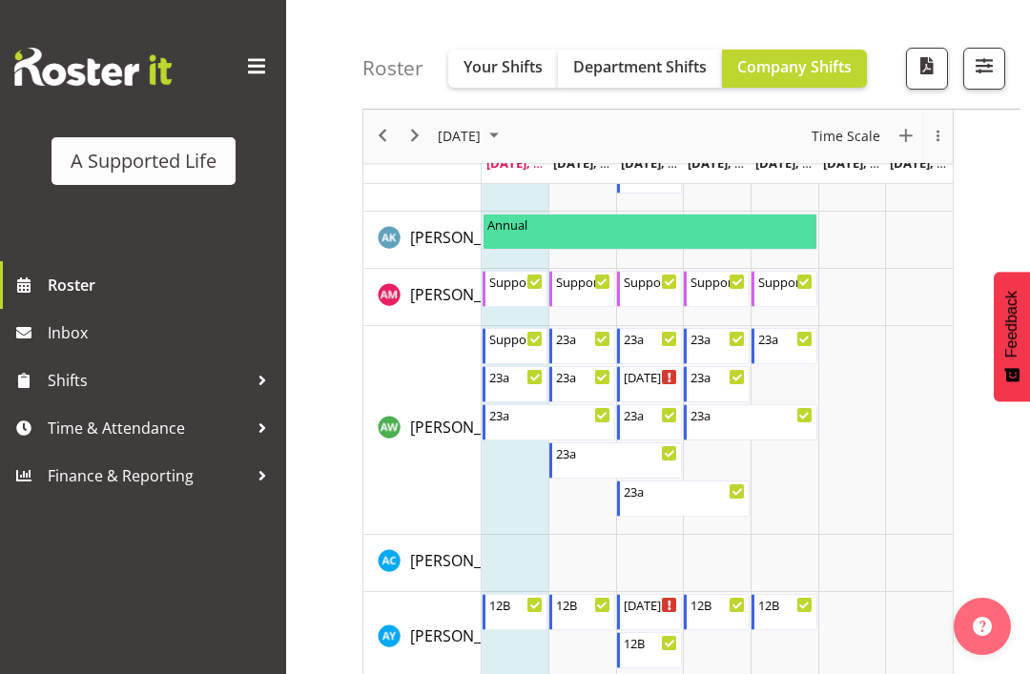
scroll to position [676, 0]
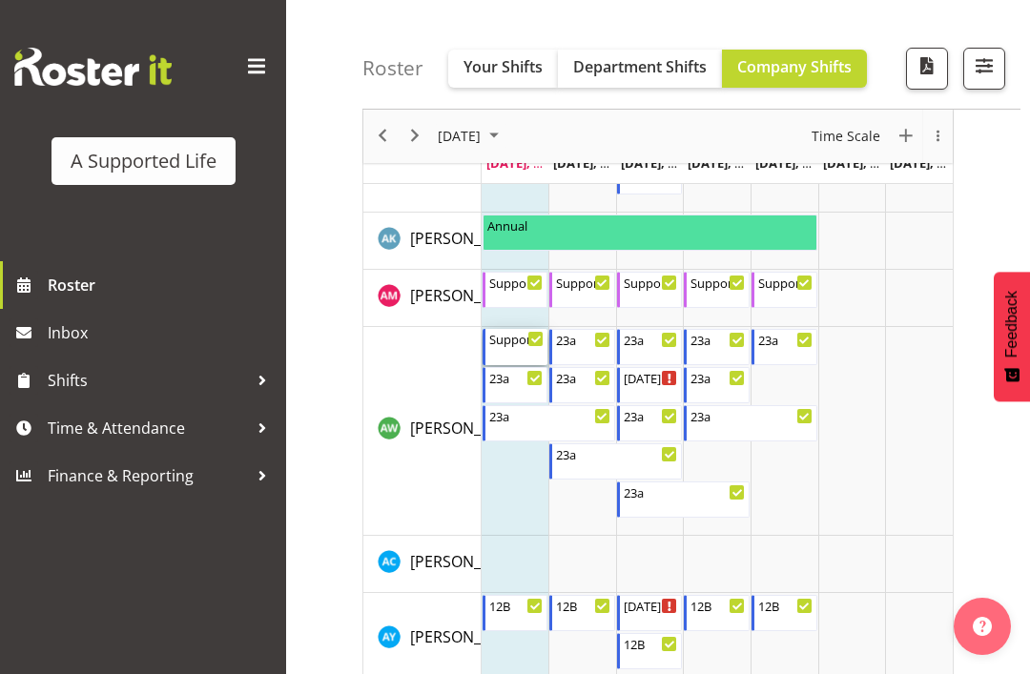
click at [524, 349] on div "Supporting [PERSON_NAME] @ 23a 12:00 PM - 4:00 PM" at bounding box center [516, 347] width 55 height 36
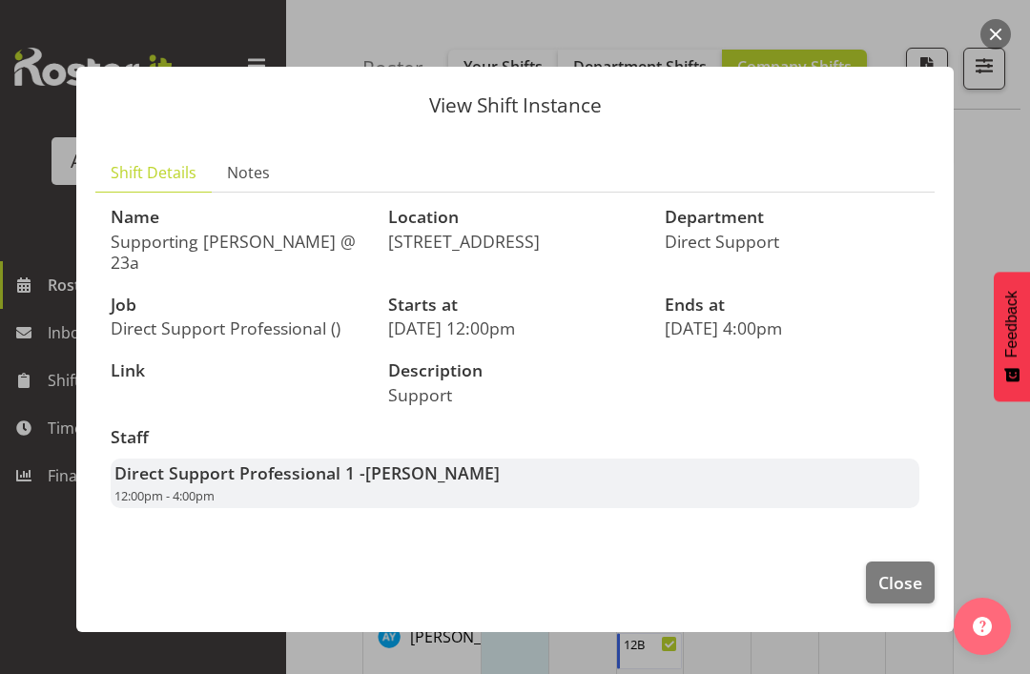
click at [896, 590] on span "Close" at bounding box center [900, 582] width 44 height 25
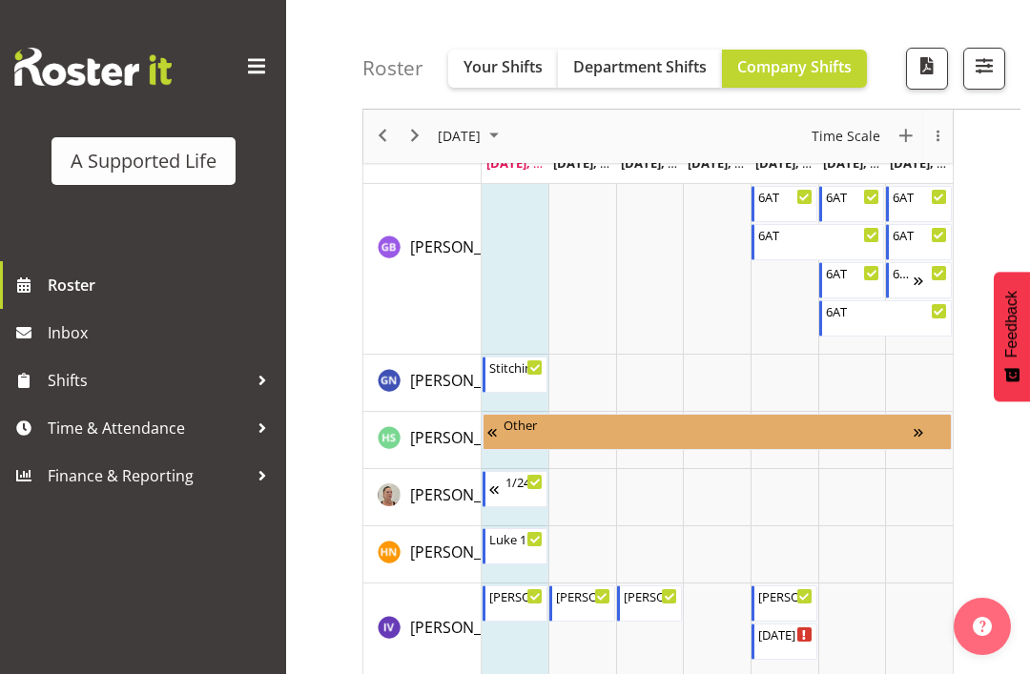
scroll to position [3908, 0]
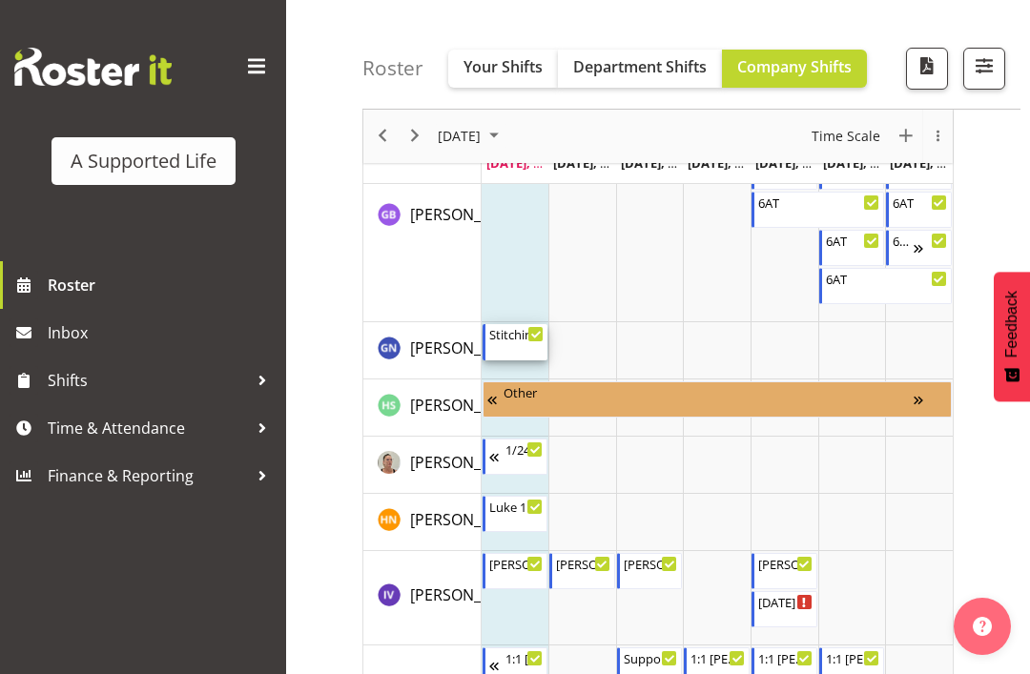
click at [531, 339] on icon "Timeline Week of August 11, 2025" at bounding box center [536, 335] width 10 height 10
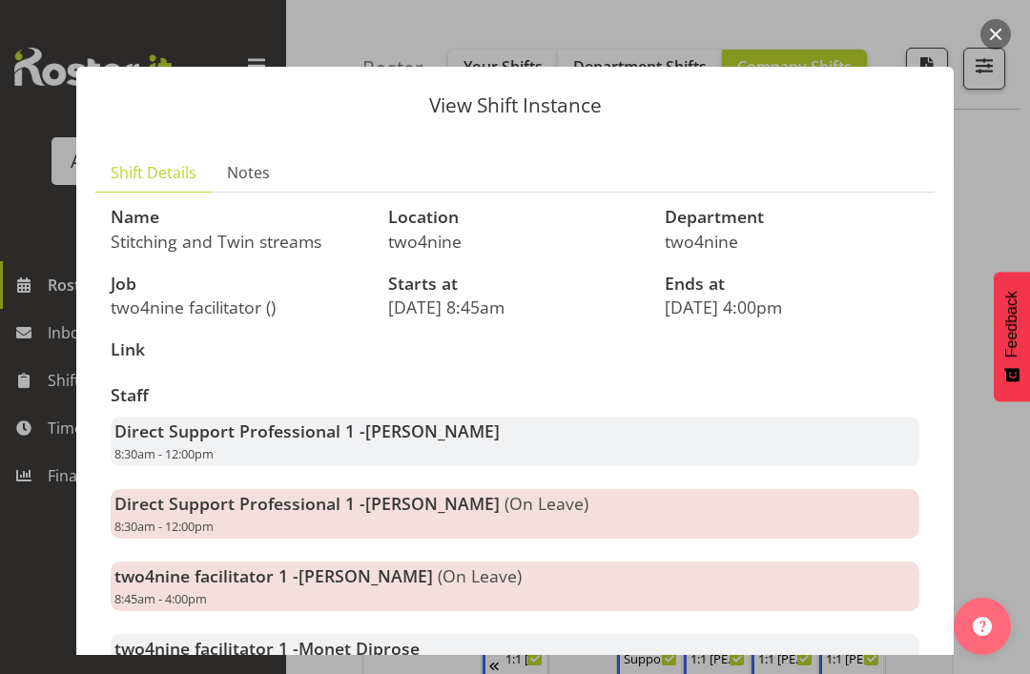
click at [984, 43] on button "button" at bounding box center [995, 34] width 31 height 31
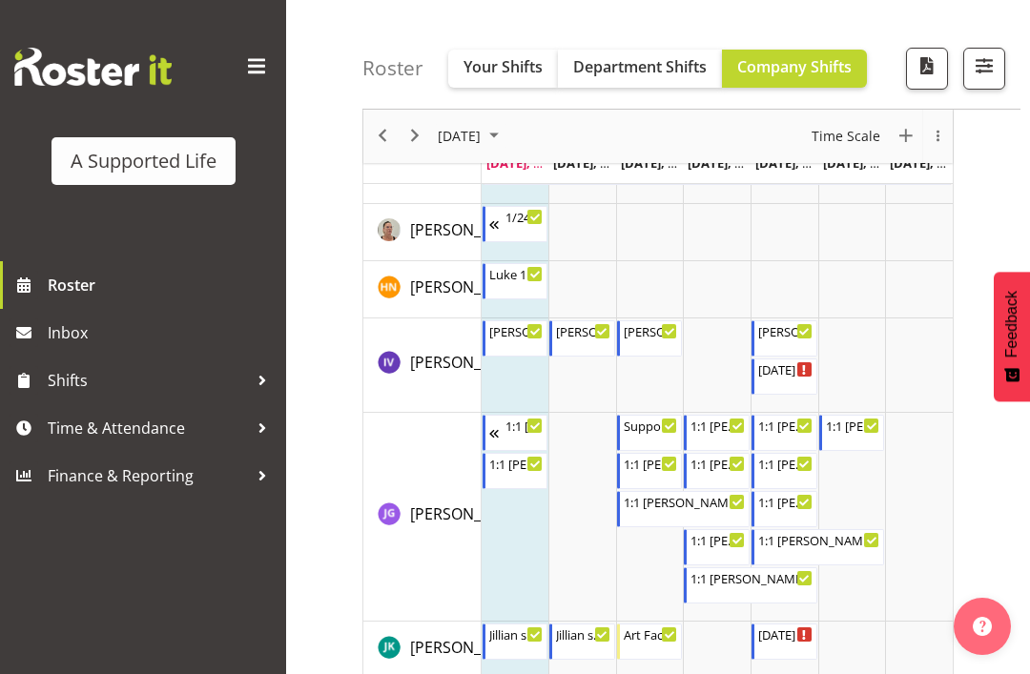
scroll to position [4147, 0]
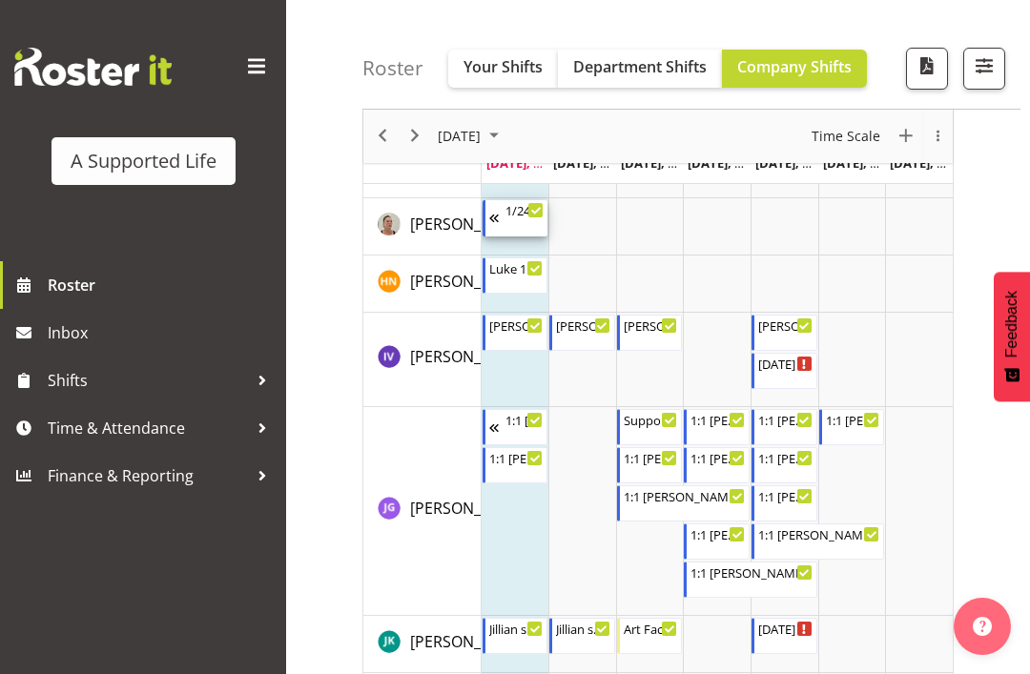
click at [529, 211] on div "Timeline Week of August 11, 2025" at bounding box center [535, 210] width 14 height 14
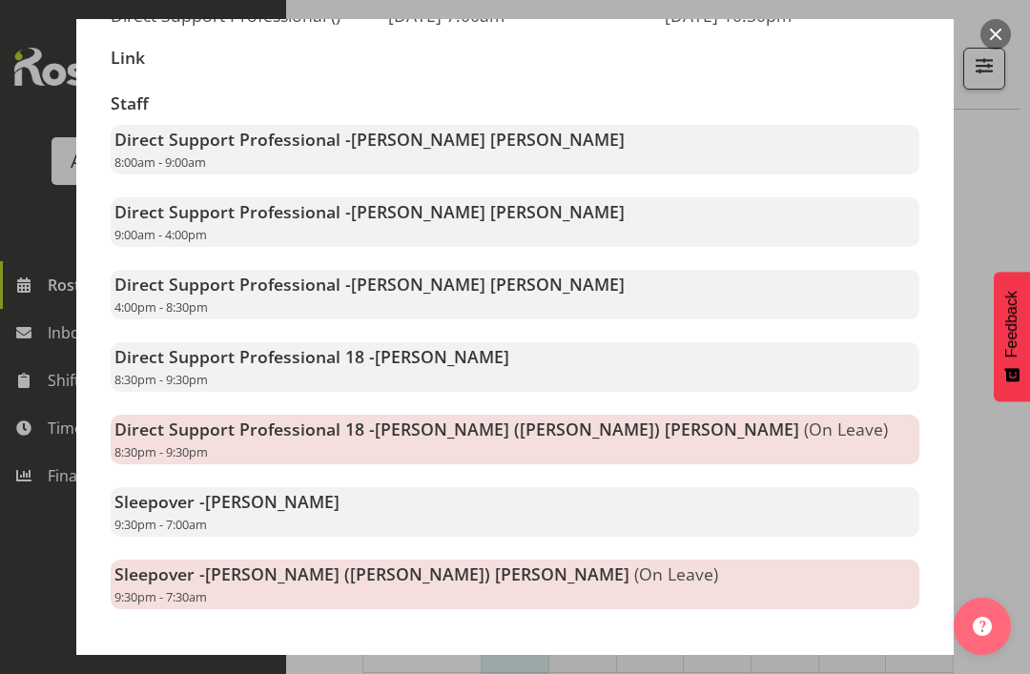
scroll to position [290, 0]
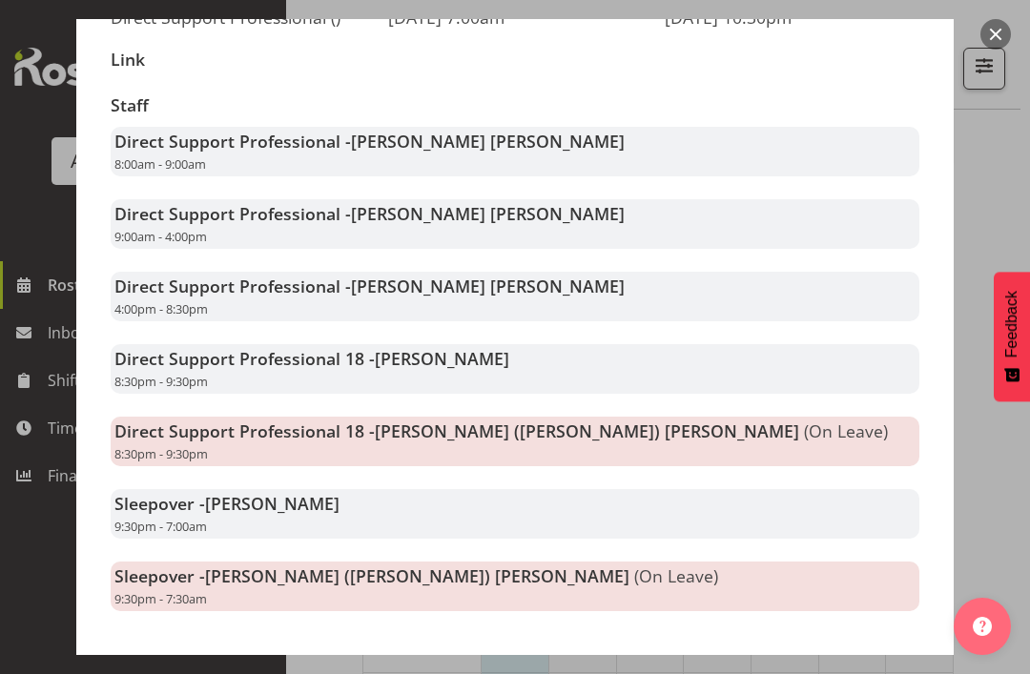
click at [988, 528] on div at bounding box center [515, 337] width 1030 height 674
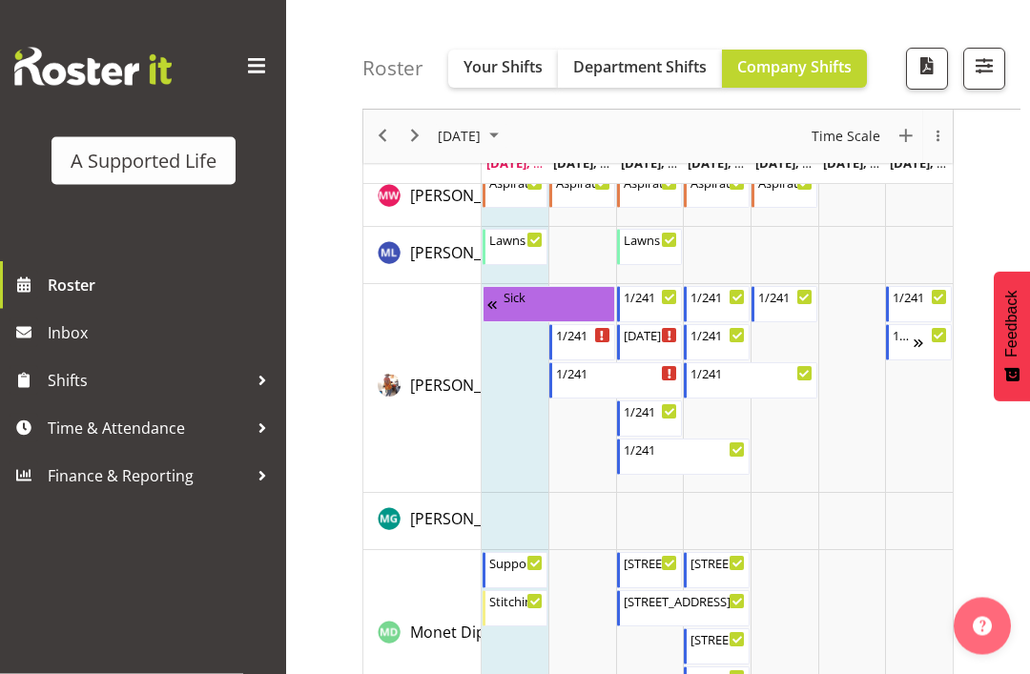
scroll to position [6738, 0]
click at [526, 570] on div "Supporting [PERSON_NAME] @ 23a 9:00 AM - 12:00 PM" at bounding box center [516, 570] width 55 height 36
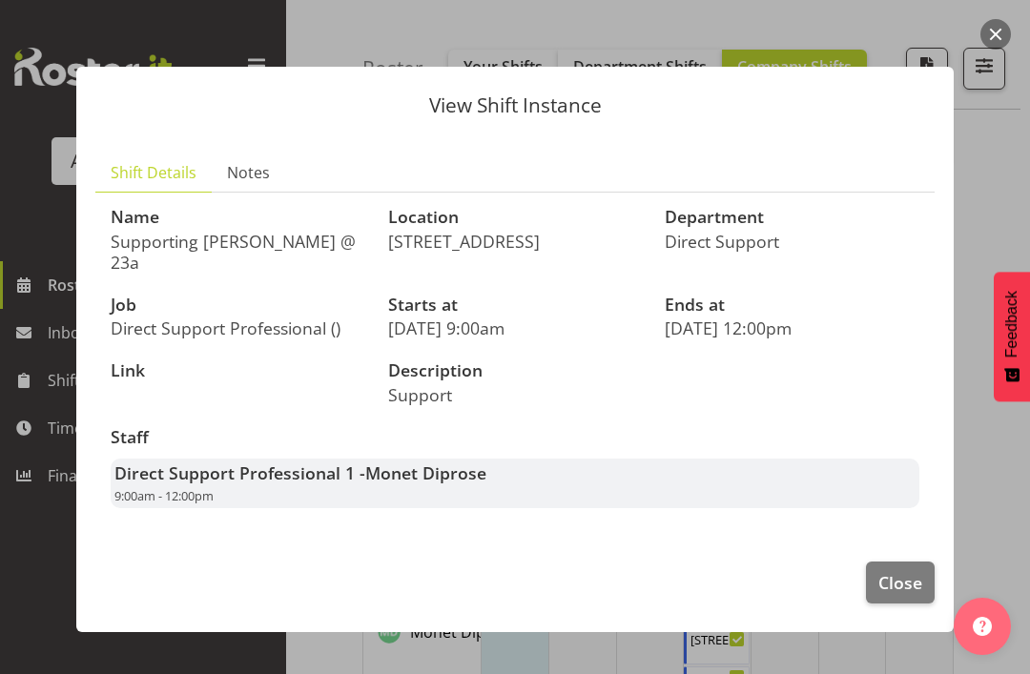
click at [905, 582] on span "Close" at bounding box center [900, 582] width 44 height 25
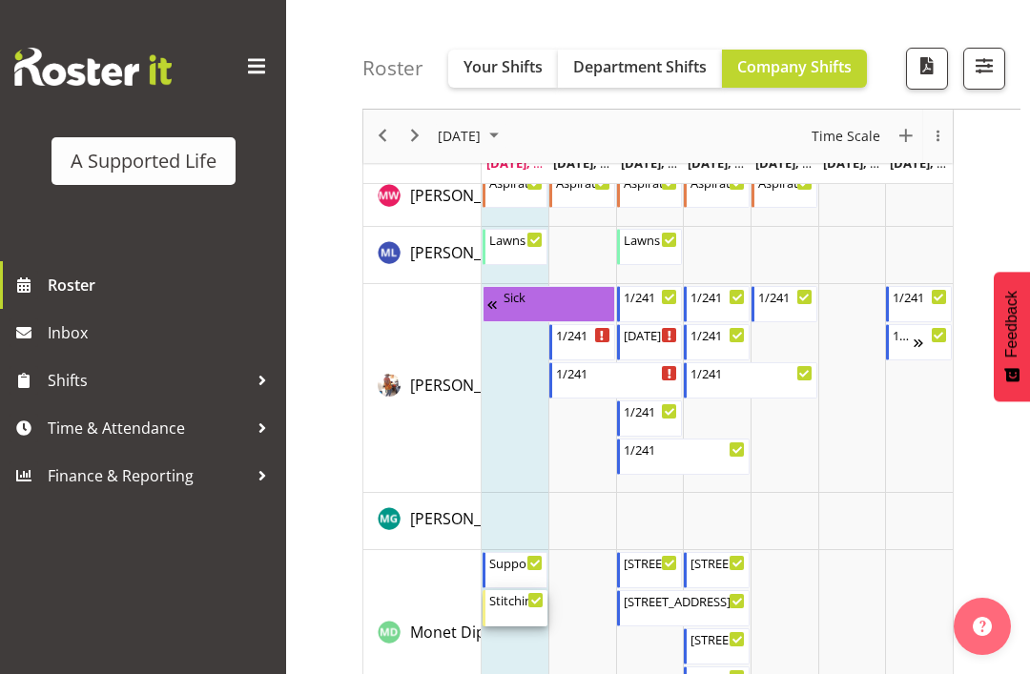
click at [532, 605] on icon "Timeline Week of August 11, 2025" at bounding box center [536, 601] width 10 height 10
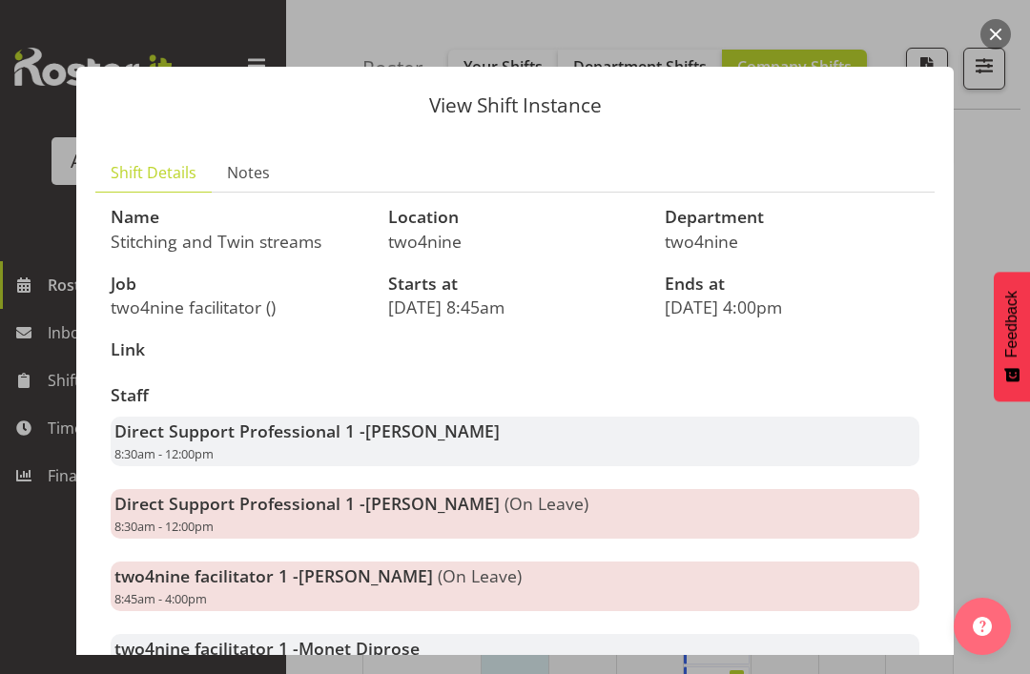
click at [1000, 209] on div at bounding box center [515, 337] width 1030 height 674
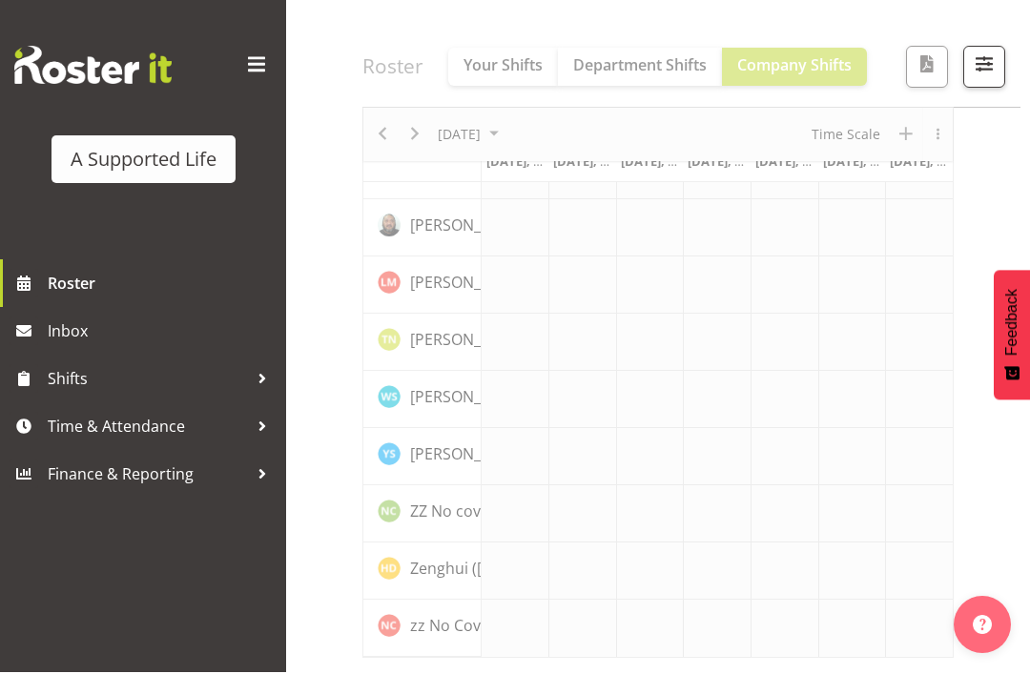
scroll to position [5398, 0]
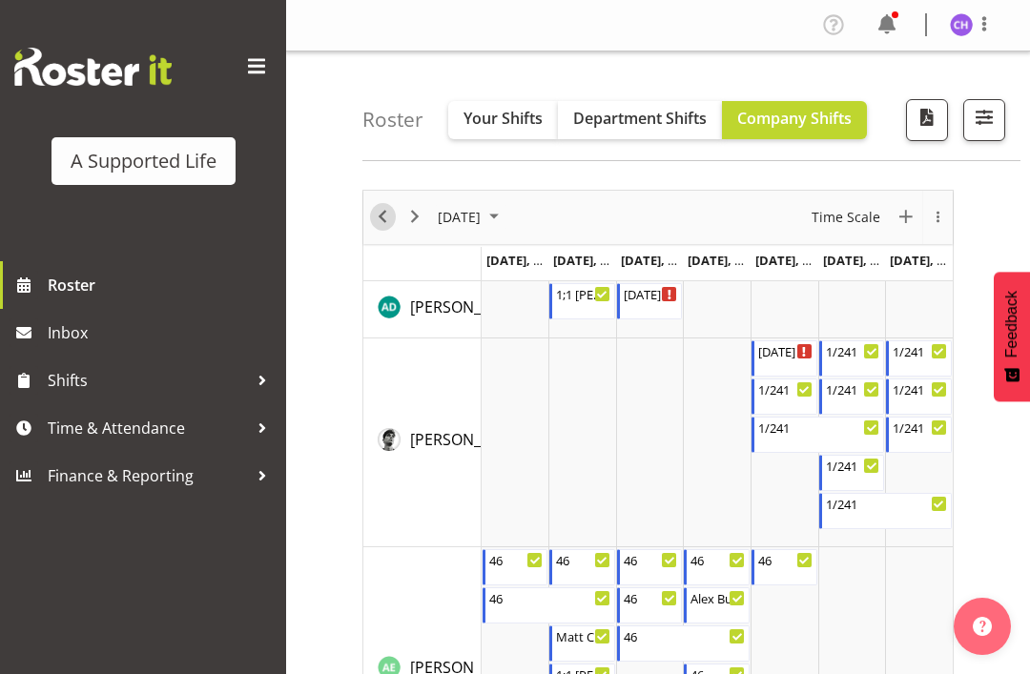
click at [379, 212] on span "Previous" at bounding box center [382, 217] width 23 height 24
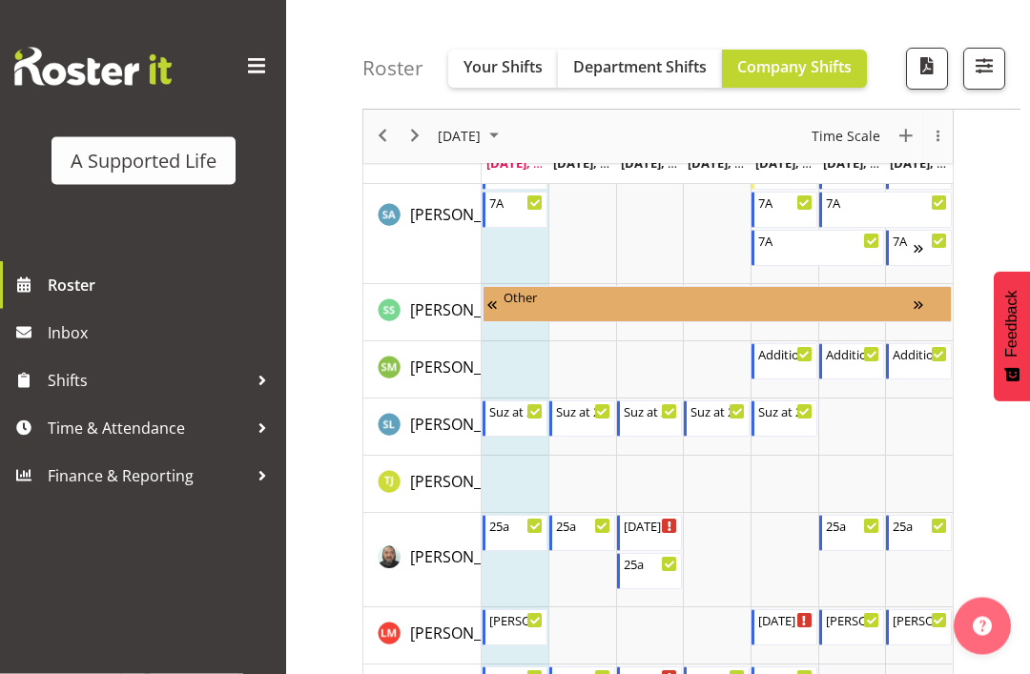
scroll to position [9796, 0]
click at [517, 621] on div "[PERSON_NAME] day supports" at bounding box center [516, 618] width 55 height 19
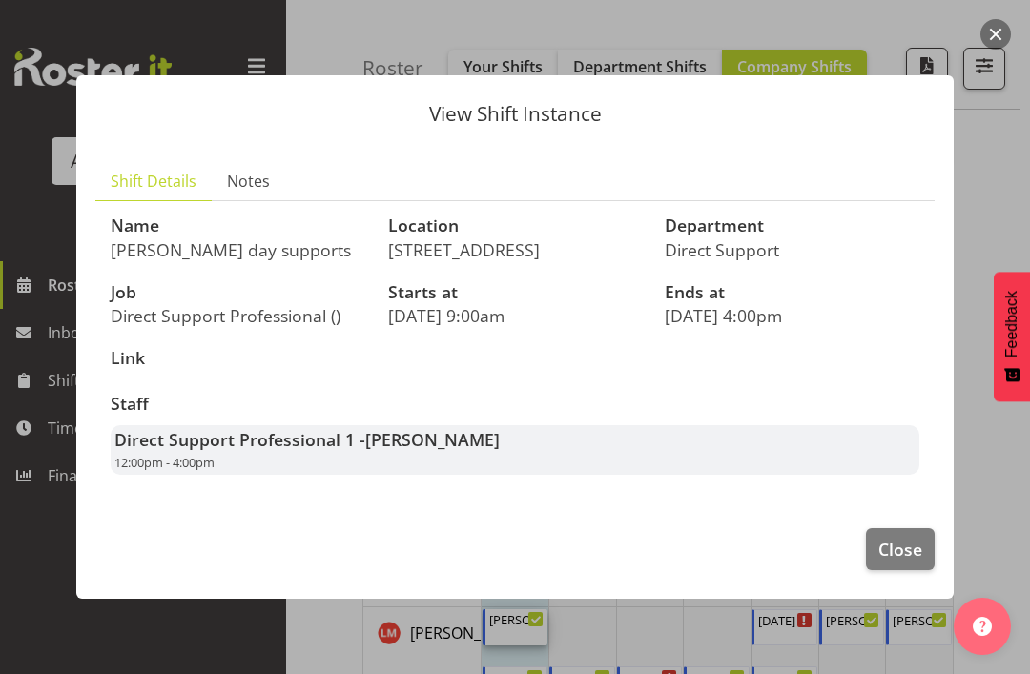
click at [908, 562] on span "Close" at bounding box center [900, 549] width 44 height 25
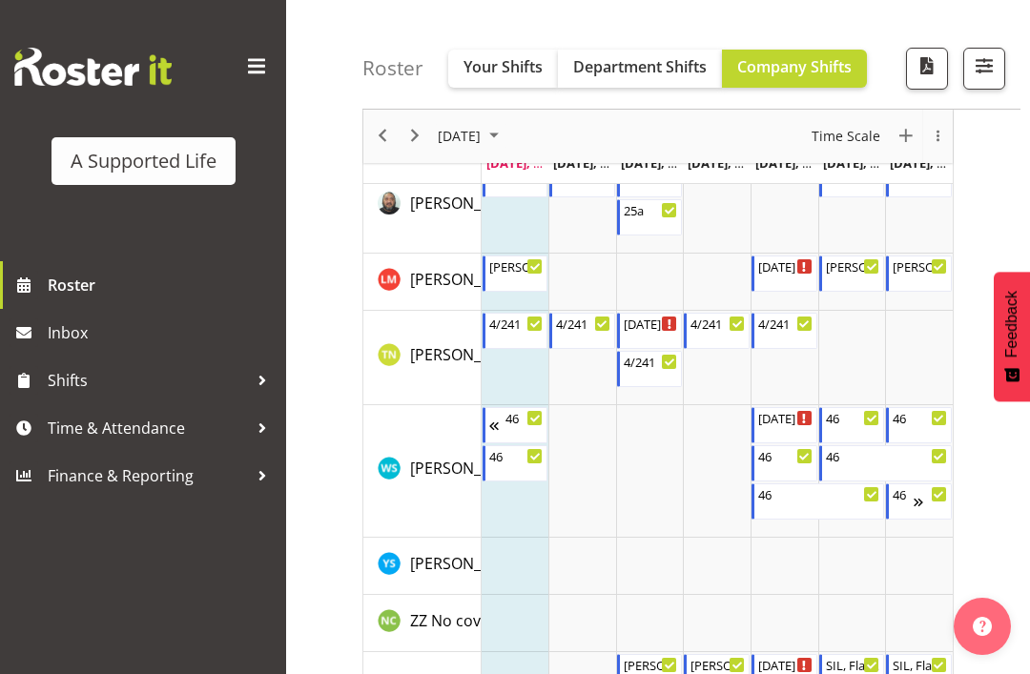
scroll to position [10141, 0]
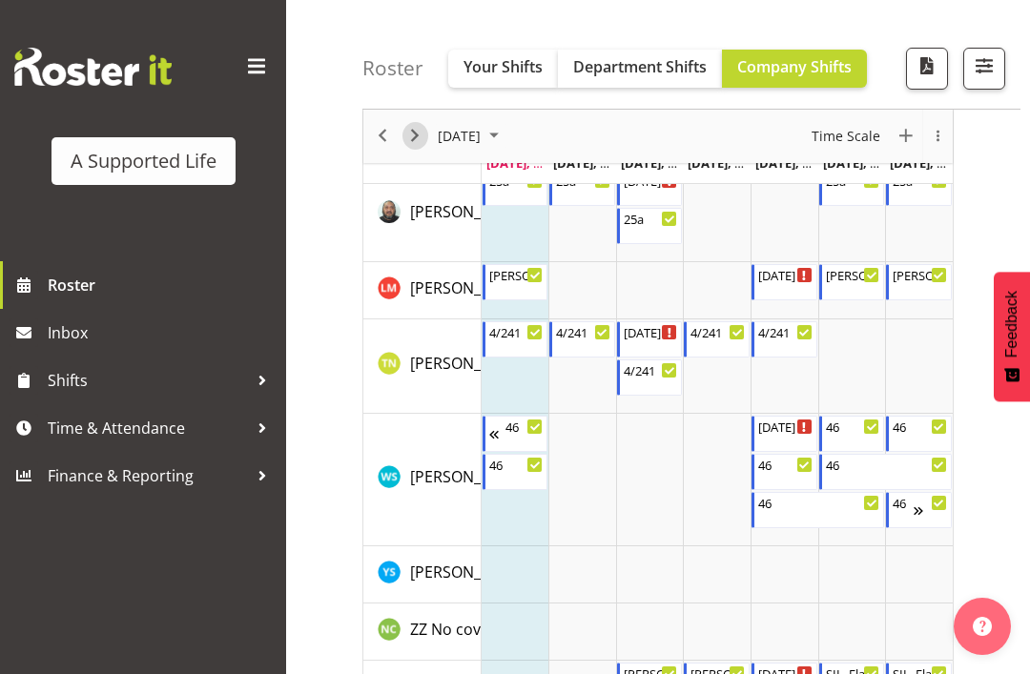
click at [420, 141] on span "Next" at bounding box center [414, 137] width 23 height 24
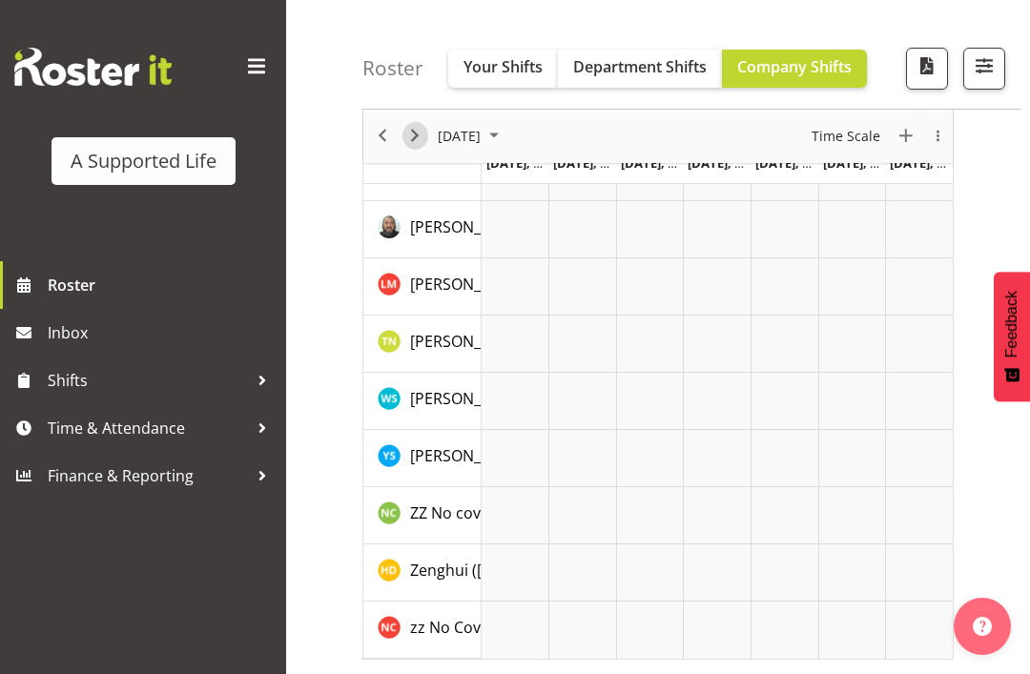
scroll to position [203, 0]
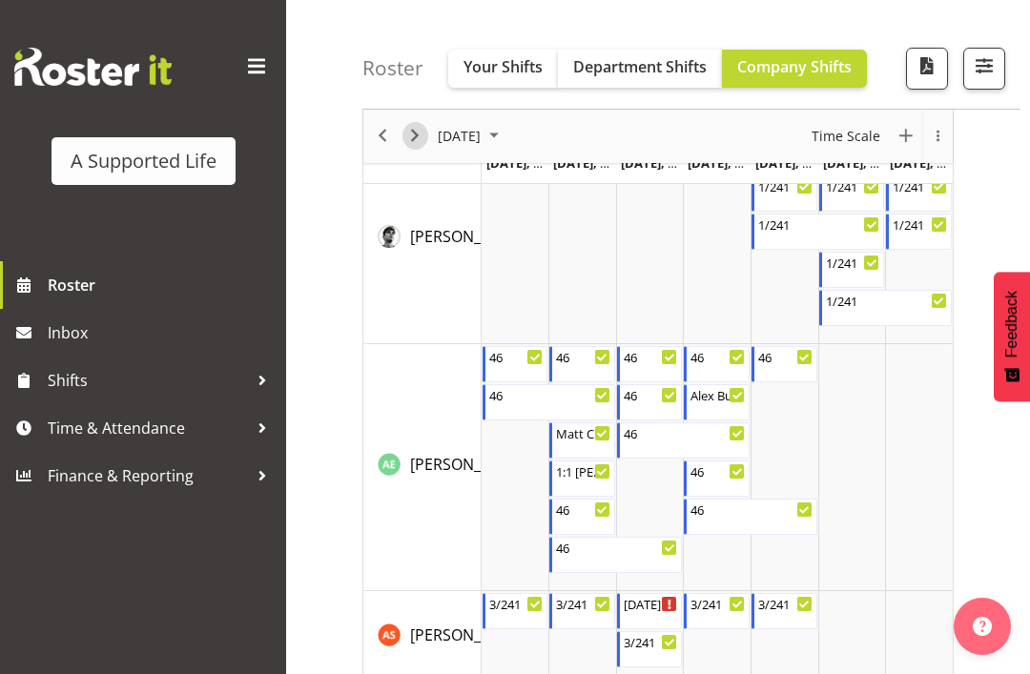
click at [423, 127] on span "Next" at bounding box center [414, 137] width 23 height 24
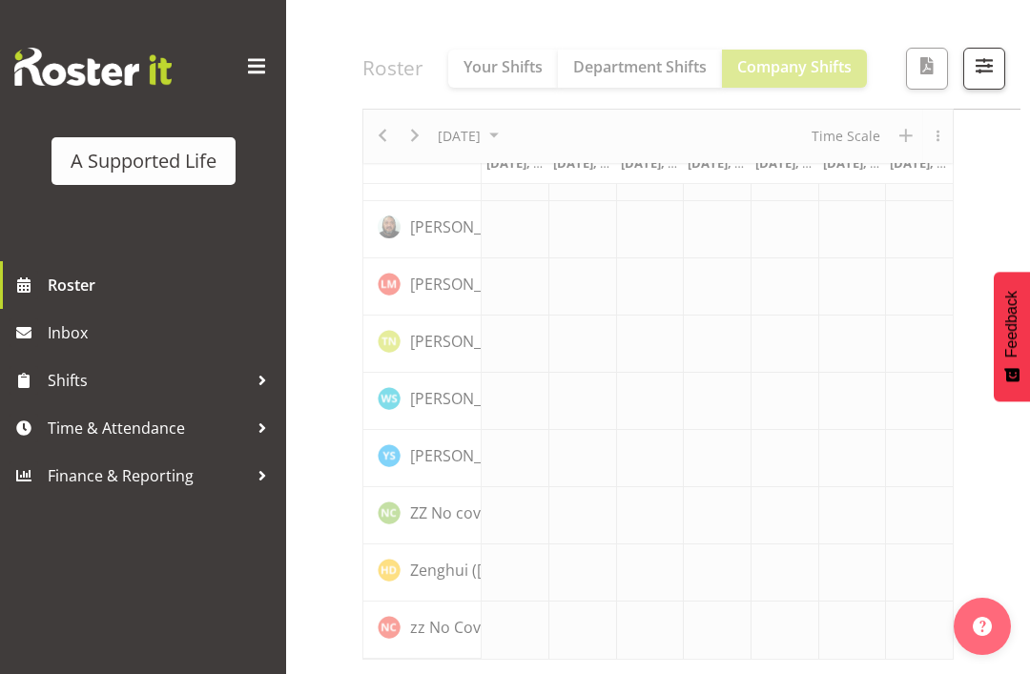
scroll to position [203, 0]
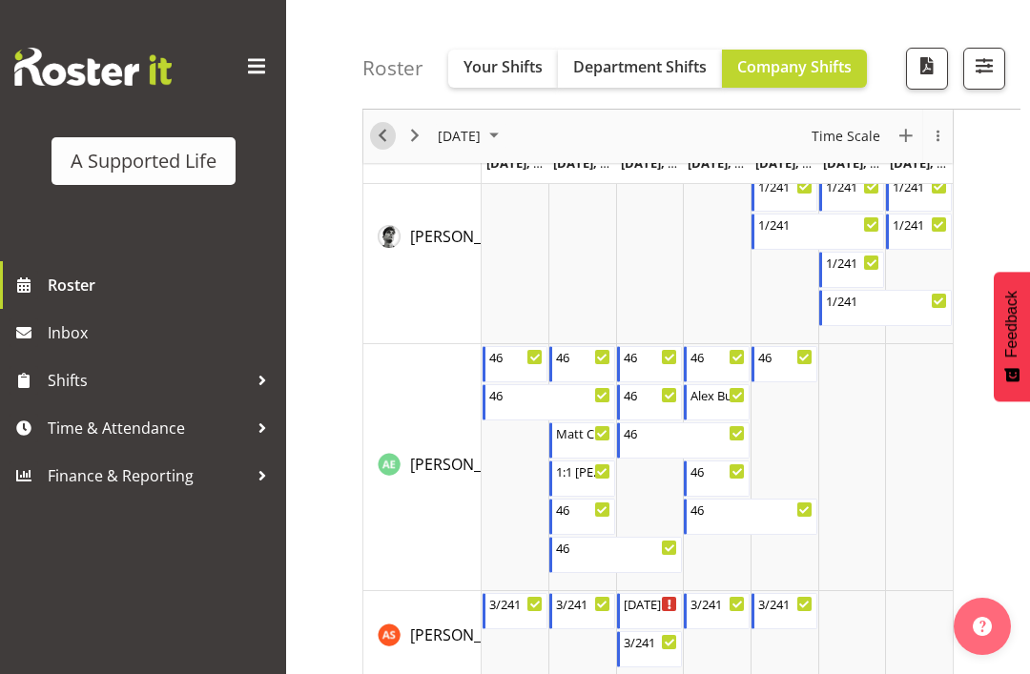
click at [372, 125] on span "Previous" at bounding box center [382, 137] width 23 height 24
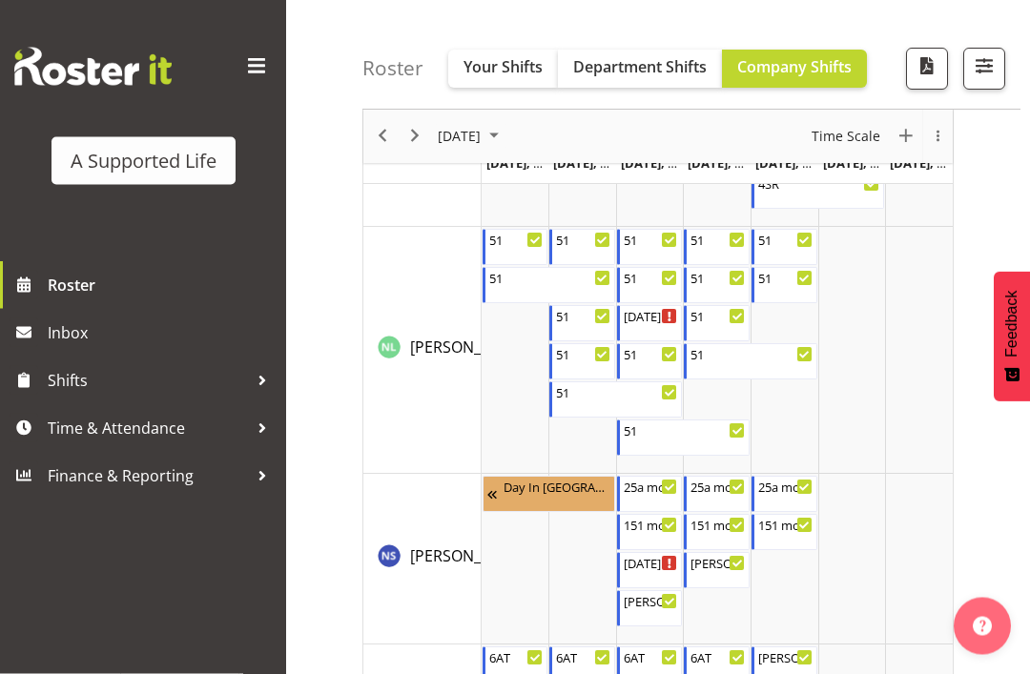
scroll to position [7632, 0]
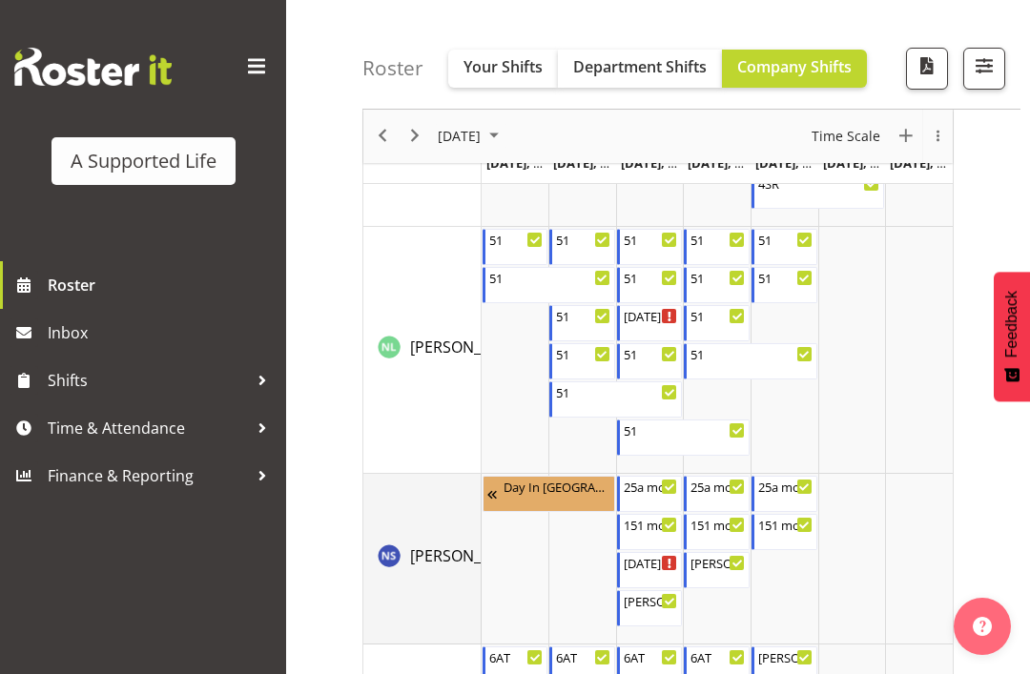
click at [389, 643] on td "[PERSON_NAME] [PERSON_NAME]" at bounding box center [422, 559] width 118 height 171
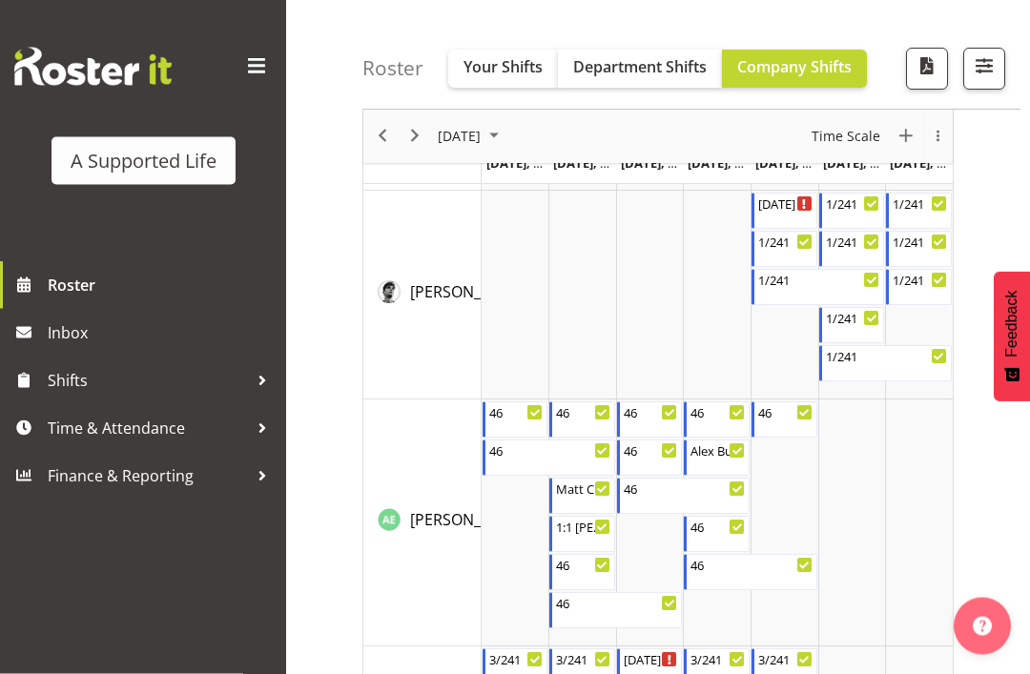
scroll to position [0, 0]
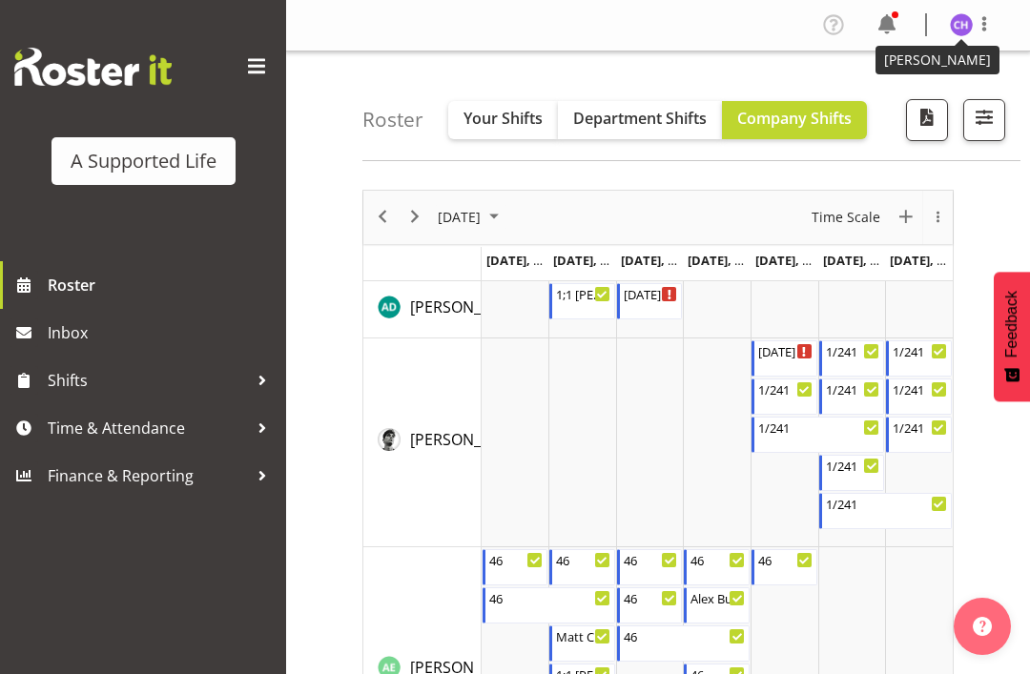
click at [970, 16] on figure at bounding box center [961, 24] width 23 height 23
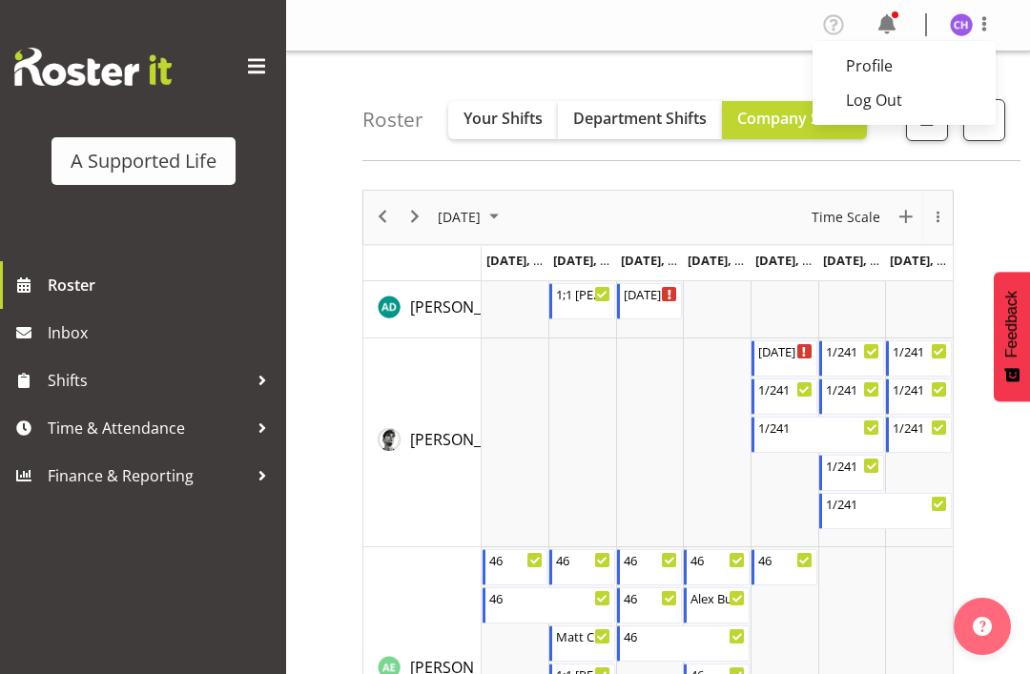
click at [871, 96] on link "Log Out" at bounding box center [904, 100] width 183 height 34
click at [982, 25] on span at bounding box center [984, 23] width 23 height 23
